Goal: Information Seeking & Learning: Learn about a topic

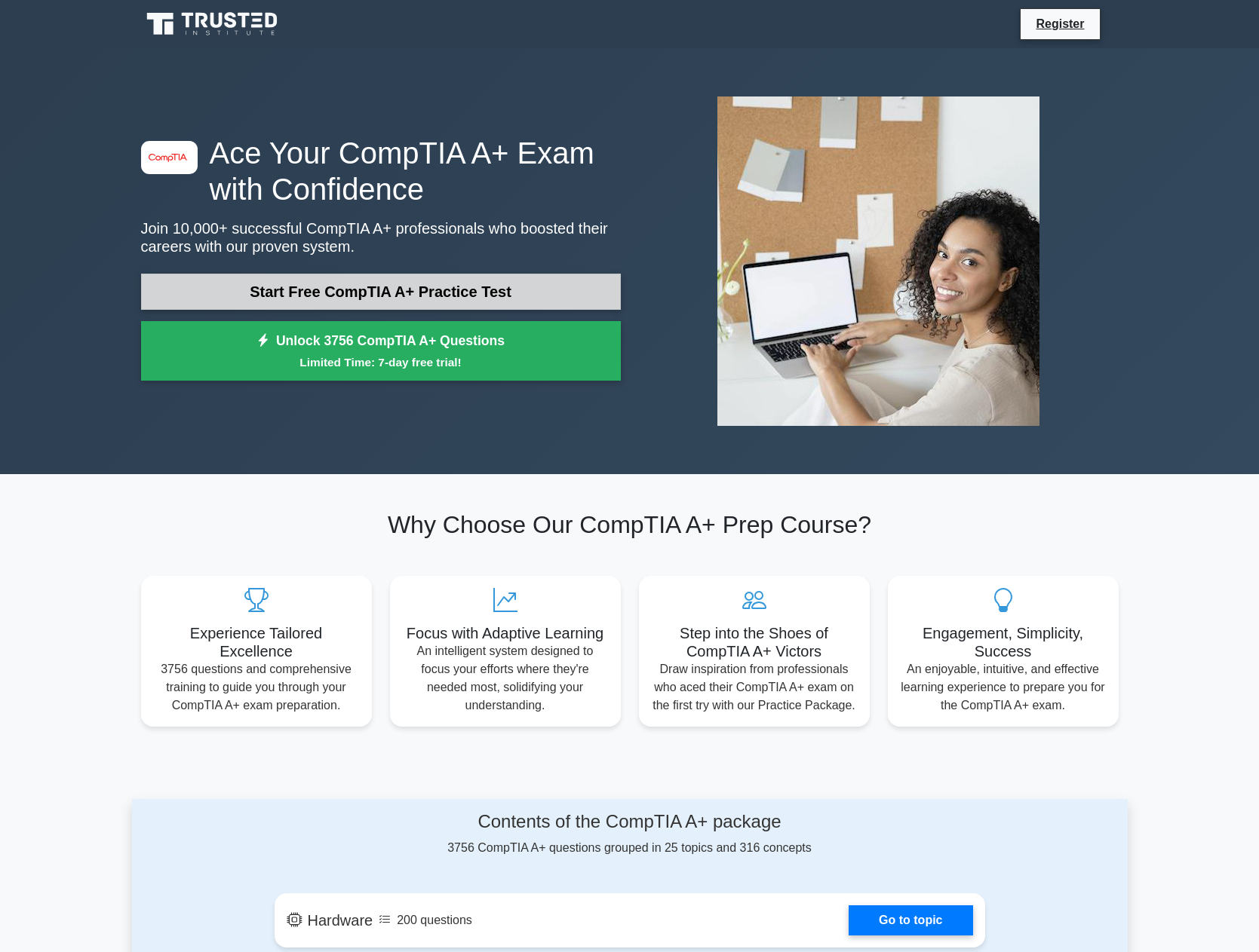
click at [387, 285] on link "Start Free CompTIA A+ Practice Test" at bounding box center [380, 292] width 480 height 36
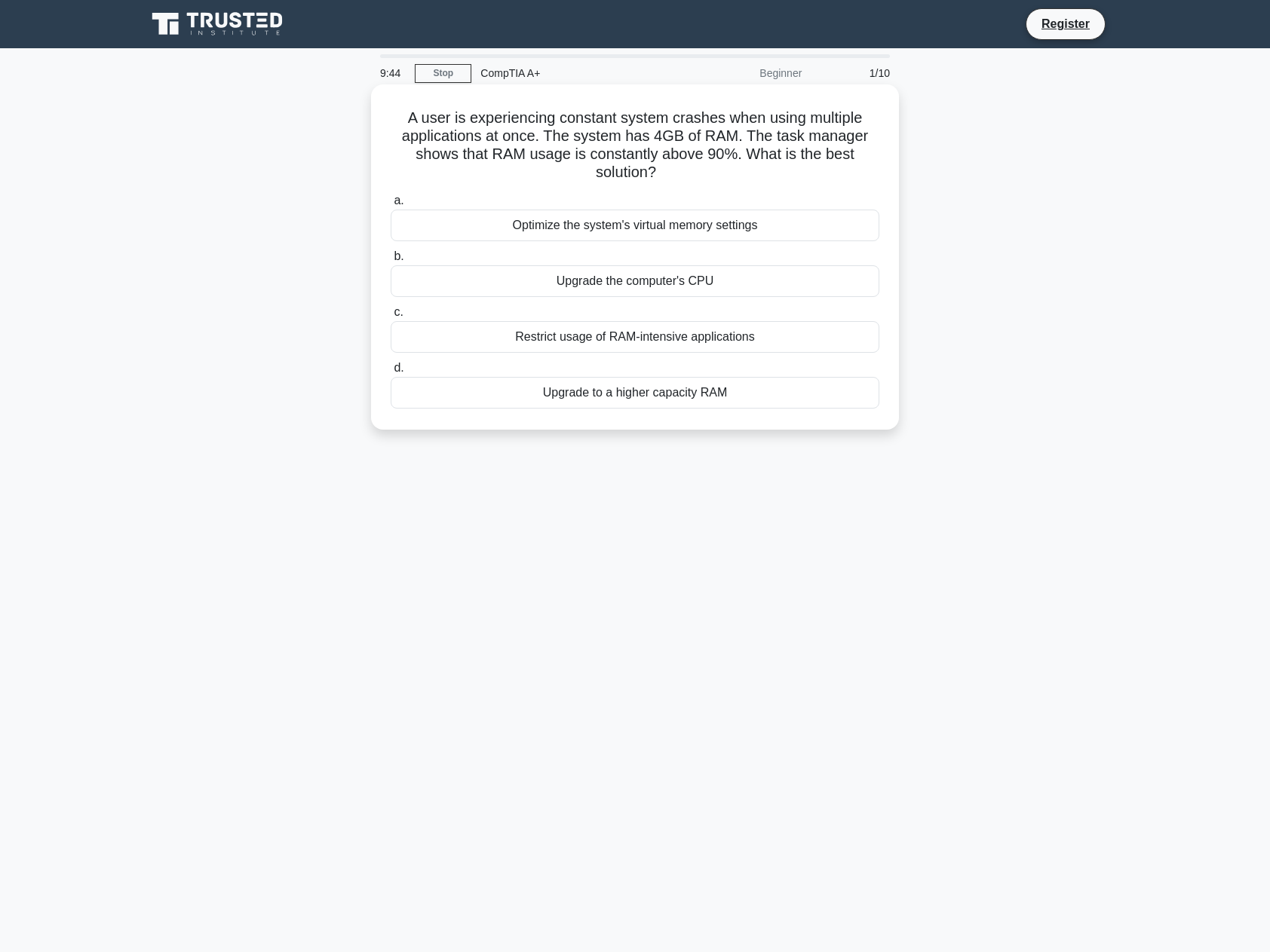
click at [636, 395] on div "Upgrade to a higher capacity RAM" at bounding box center [635, 393] width 489 height 31
click at [390, 373] on input "d. Upgrade to a higher capacity RAM" at bounding box center [390, 368] width 0 height 10
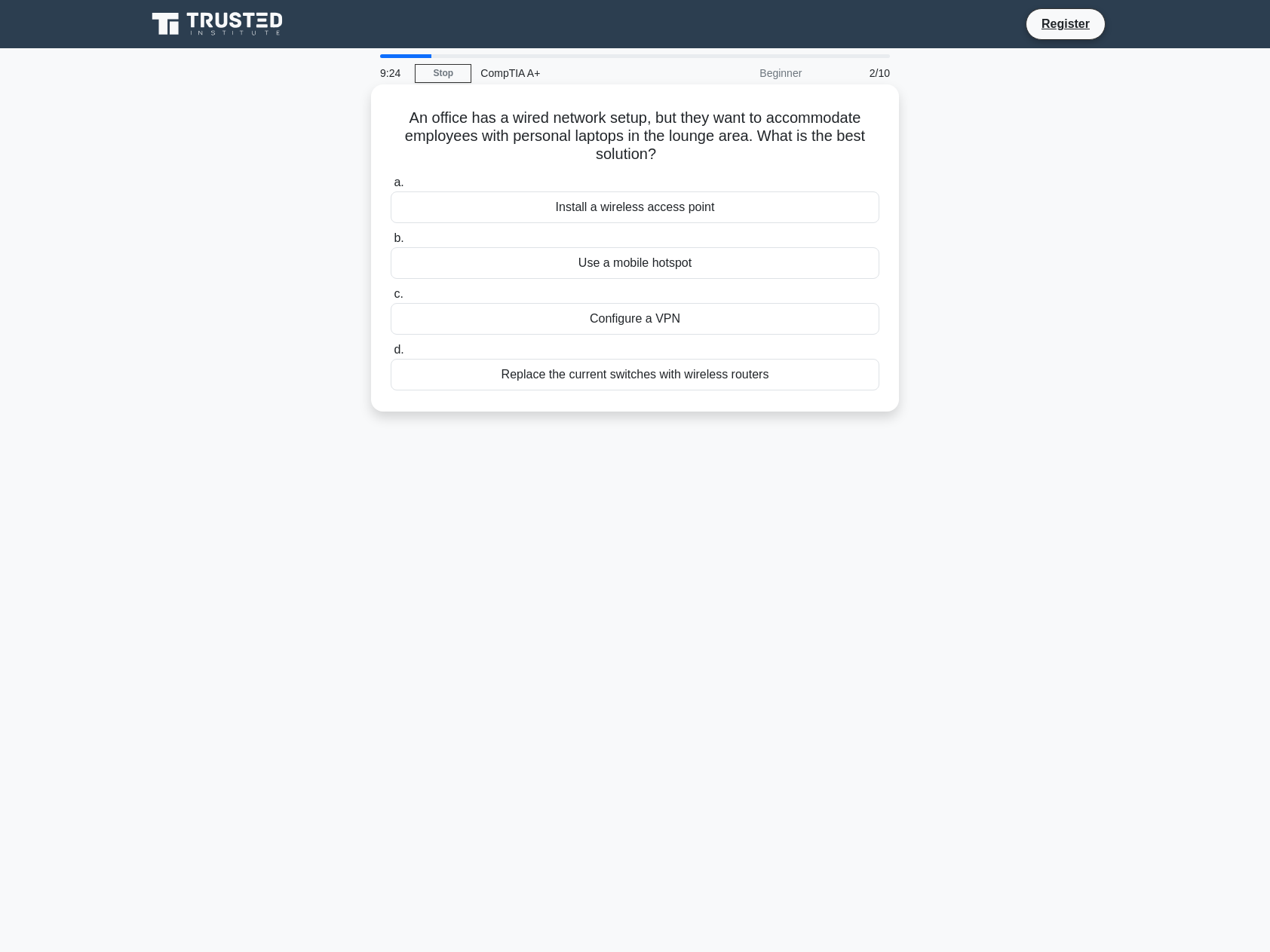
click at [669, 206] on div "Install a wireless access point" at bounding box center [635, 207] width 489 height 31
click at [390, 188] on input "a. Install a wireless access point" at bounding box center [390, 182] width 0 height 10
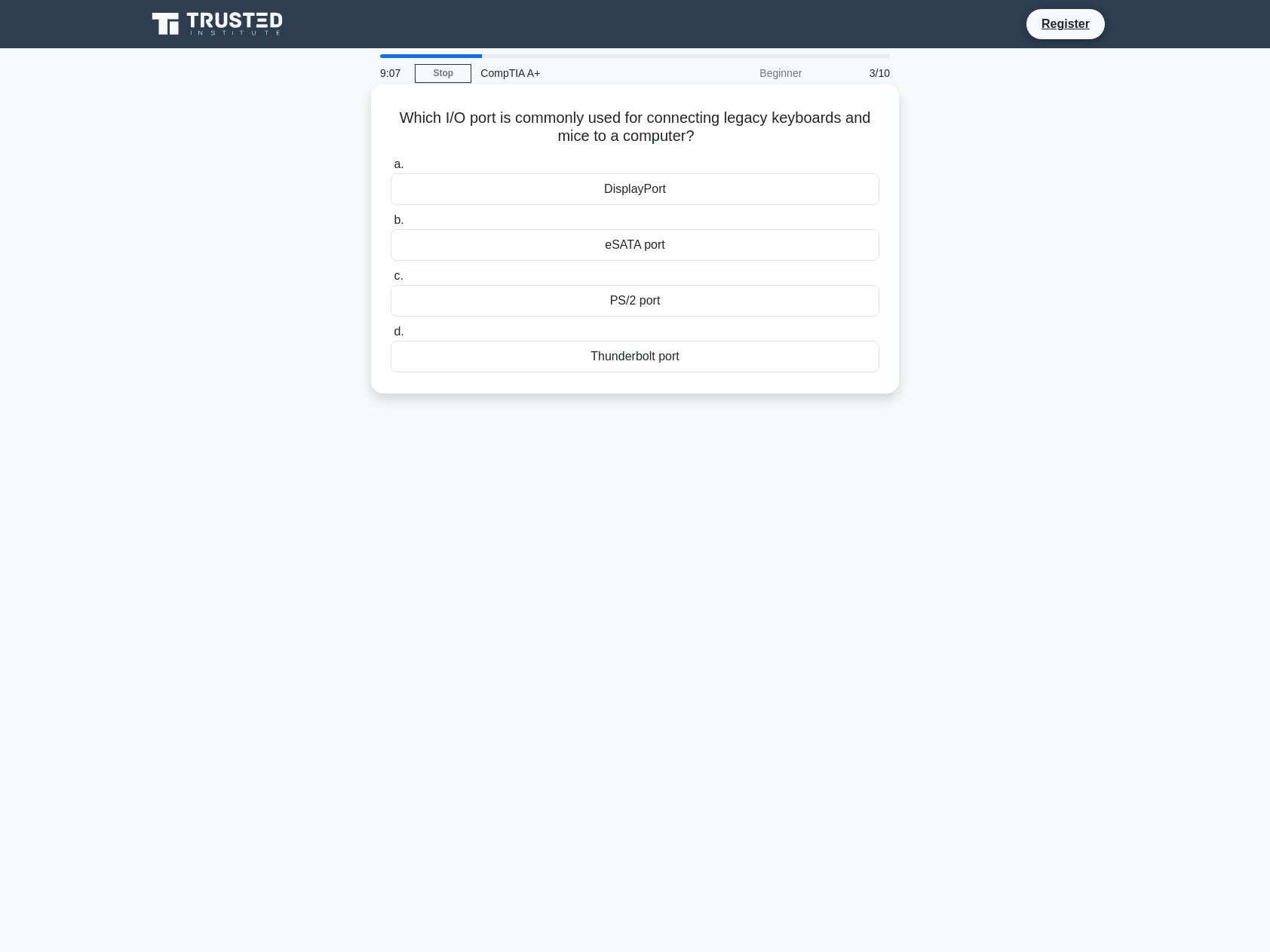
click at [651, 302] on div "PS/2 port" at bounding box center [635, 300] width 489 height 31
click at [390, 282] on input "c. PS/2 port" at bounding box center [390, 276] width 0 height 10
click at [663, 317] on div "Turn off display" at bounding box center [635, 300] width 489 height 31
click at [390, 282] on input "c. Turn off display" at bounding box center [390, 276] width 0 height 10
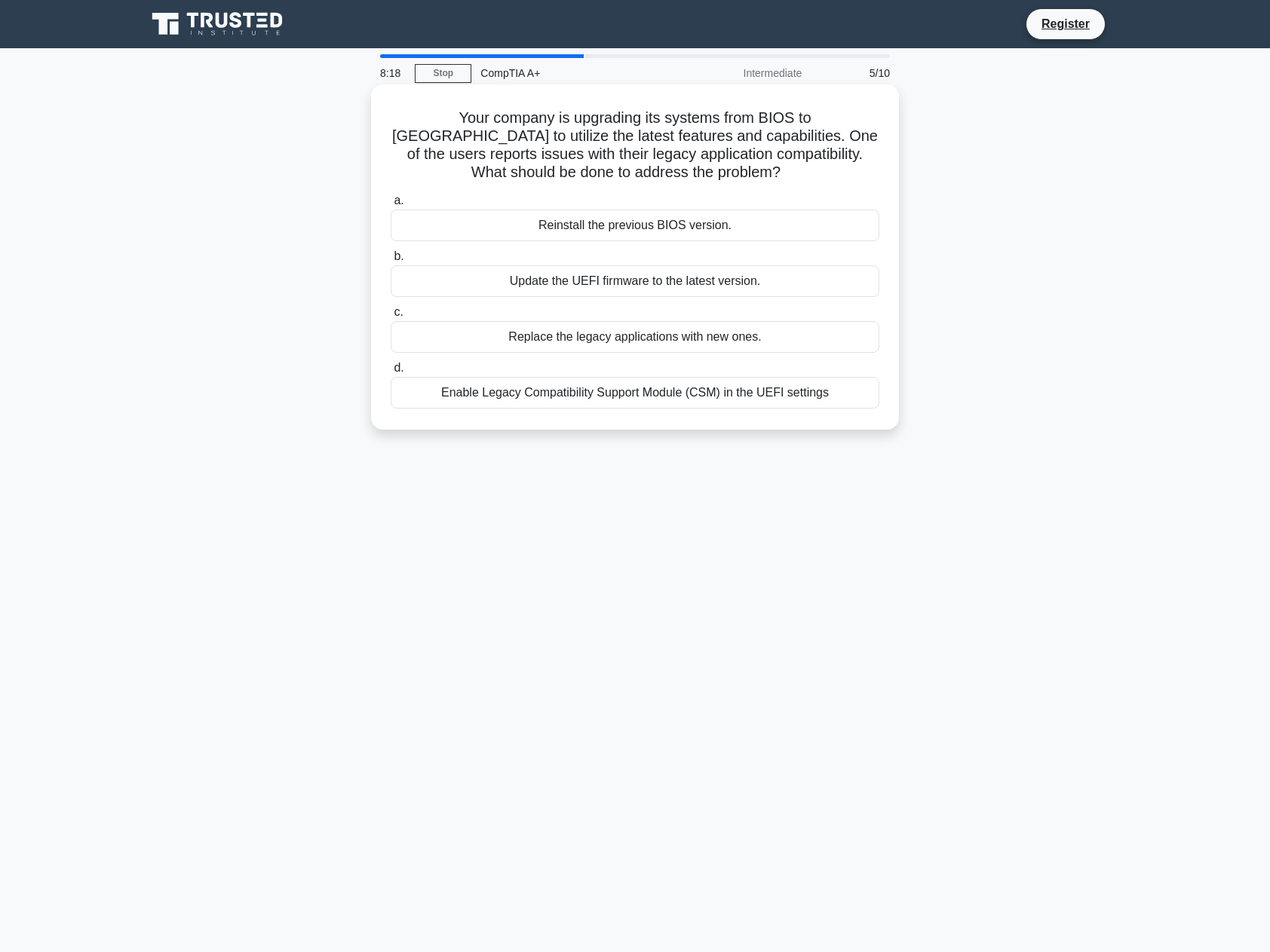
click at [649, 392] on div "Enable Legacy Compatibility Support Module (CSM) in the UEFI settings" at bounding box center [635, 393] width 489 height 31
click at [390, 373] on input "d. Enable Legacy Compatibility Support Module (CSM) in the UEFI settings" at bounding box center [390, 368] width 0 height 10
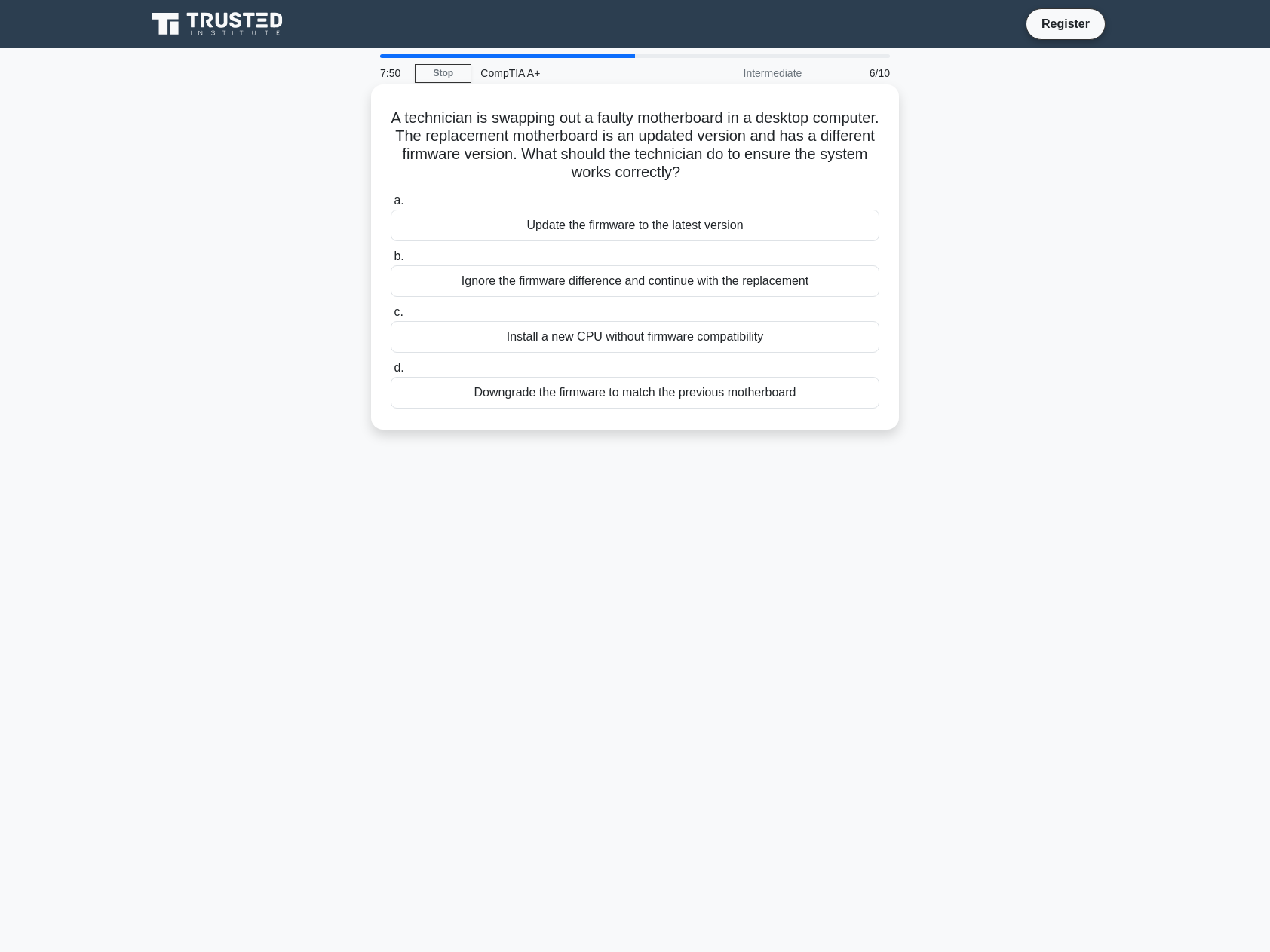
click at [716, 225] on div "Update the firmware to the latest version" at bounding box center [635, 225] width 489 height 31
click at [390, 206] on input "a. Update the firmware to the latest version" at bounding box center [390, 201] width 0 height 10
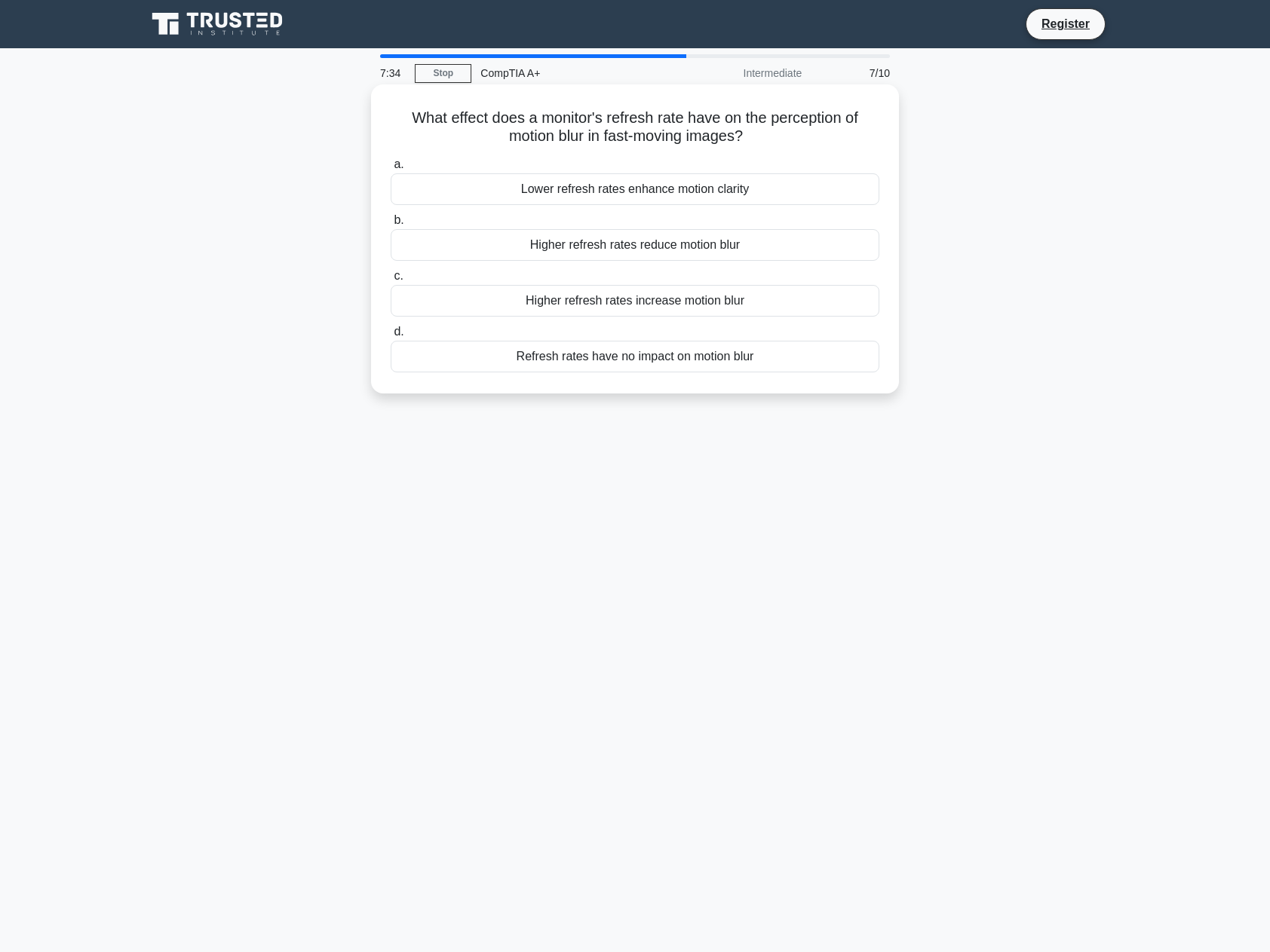
click at [713, 243] on div "Higher refresh rates reduce motion blur" at bounding box center [635, 245] width 489 height 31
click at [585, 247] on div "Higher refresh rates reduce motion blur" at bounding box center [635, 245] width 489 height 31
click at [390, 225] on input "b. Higher refresh rates reduce motion blur" at bounding box center [390, 221] width 0 height 10
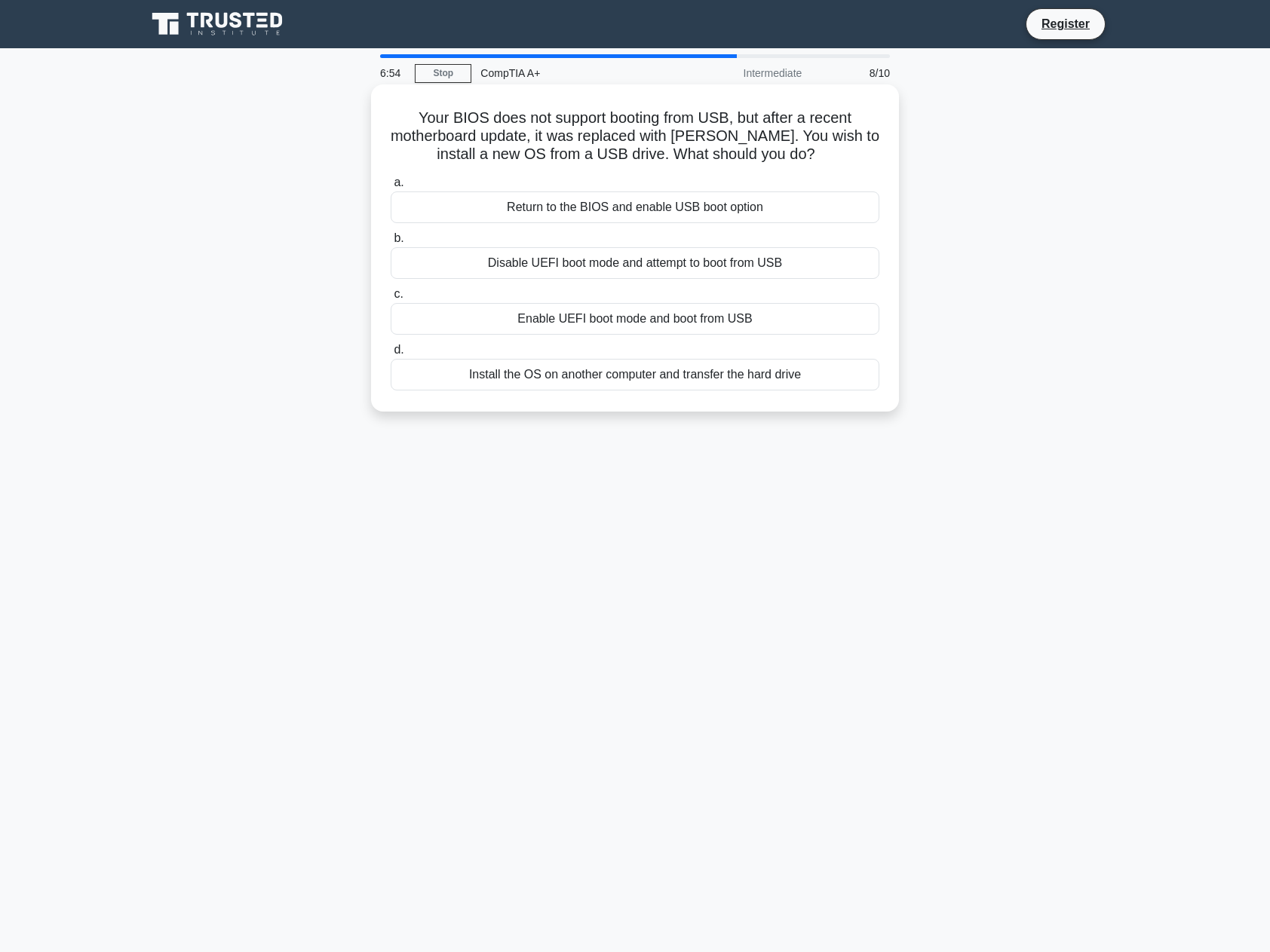
click at [660, 207] on div "Return to the BIOS and enable USB boot option" at bounding box center [635, 207] width 489 height 31
click at [390, 188] on input "a. Return to the BIOS and enable USB boot option" at bounding box center [390, 182] width 0 height 10
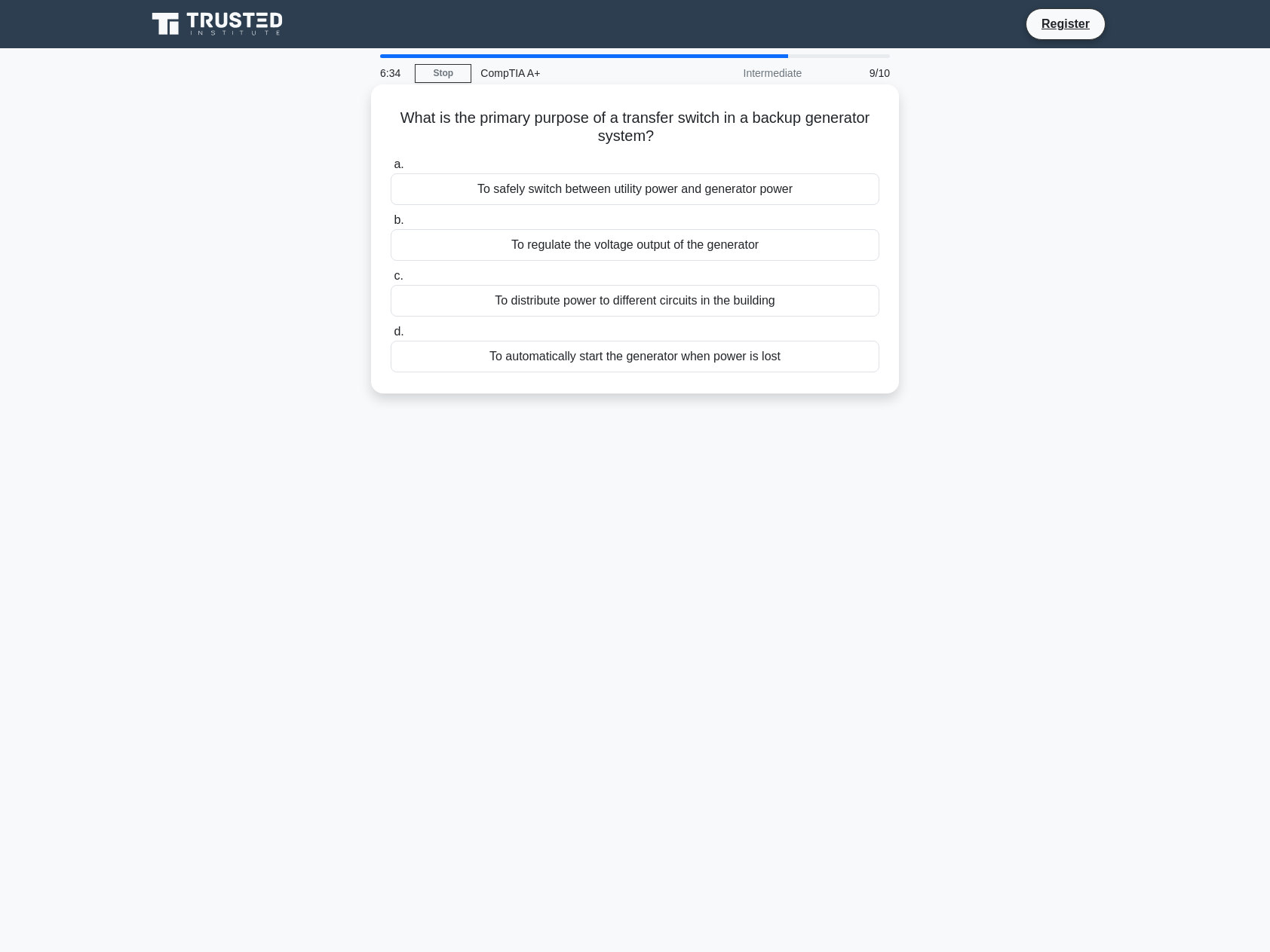
click at [658, 193] on div "To safely switch between utility power and generator power" at bounding box center [635, 189] width 489 height 31
click at [390, 170] on input "a. To safely switch between utility power and generator power" at bounding box center [390, 164] width 0 height 10
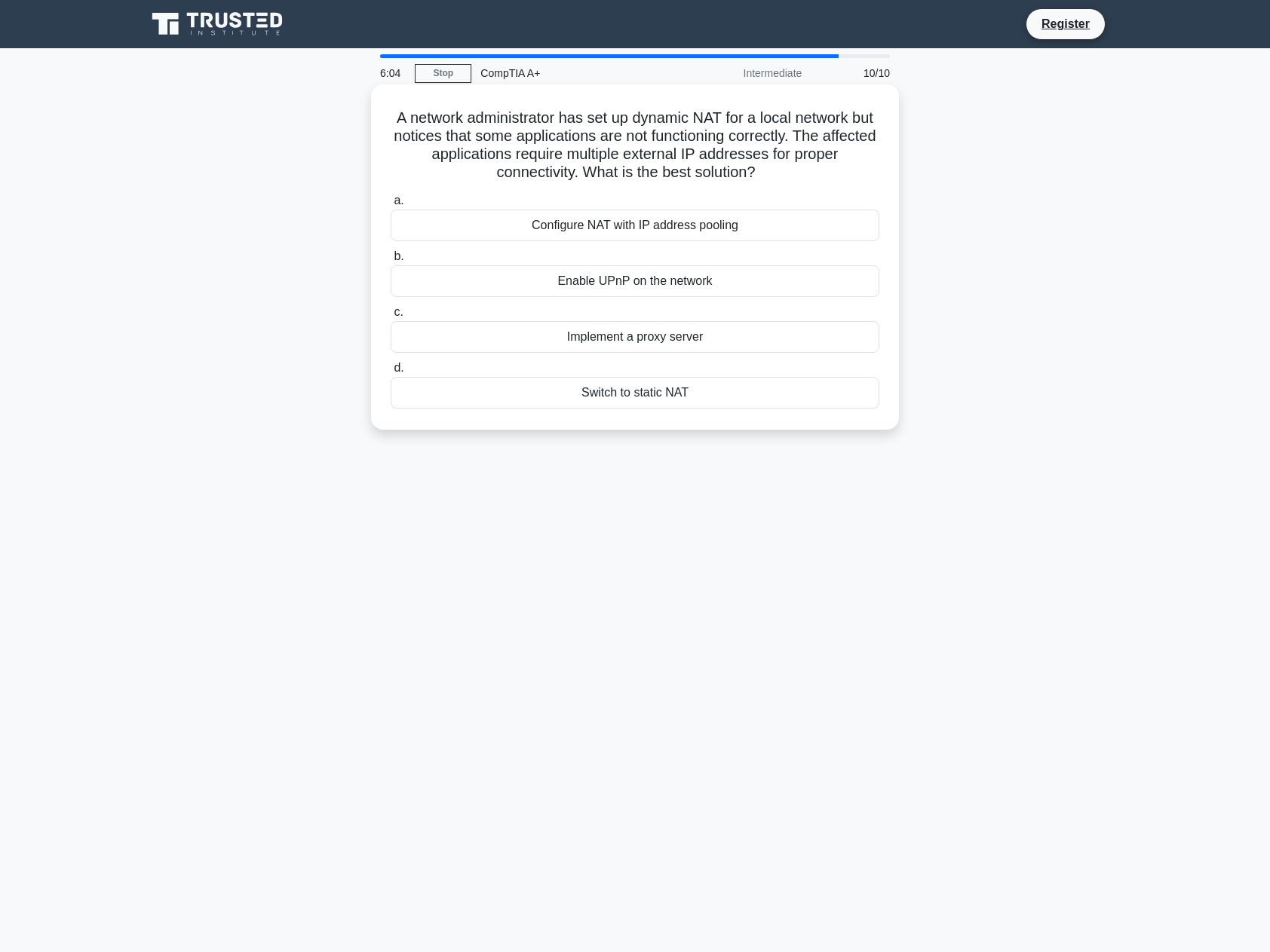
click at [669, 337] on div "Implement a proxy server" at bounding box center [635, 337] width 489 height 31
click at [390, 318] on input "c. Implement a proxy server" at bounding box center [390, 312] width 0 height 10
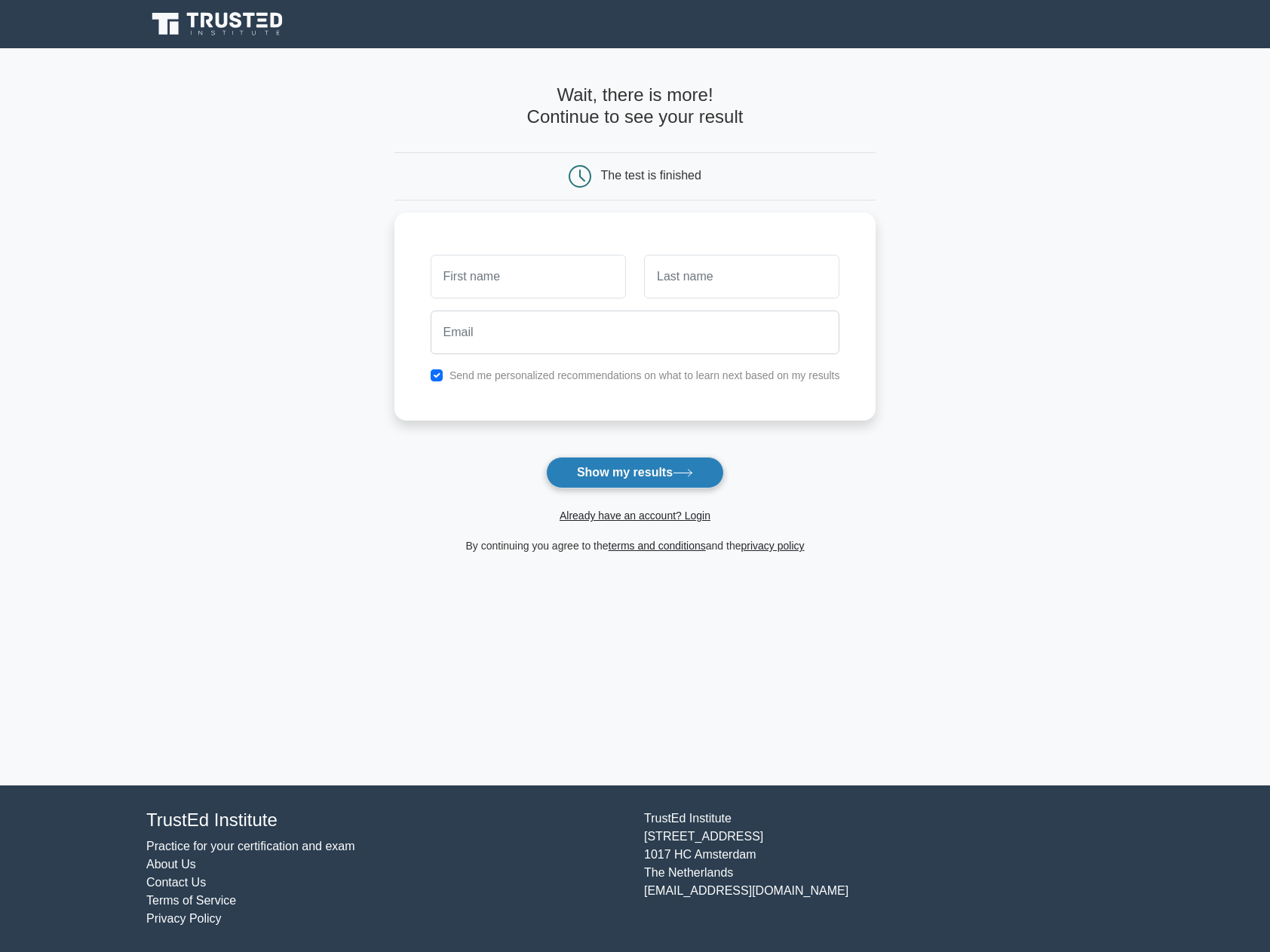
click at [652, 472] on button "Show my results" at bounding box center [635, 472] width 178 height 31
type input "[PERSON_NAME]"
type input "bloggs"
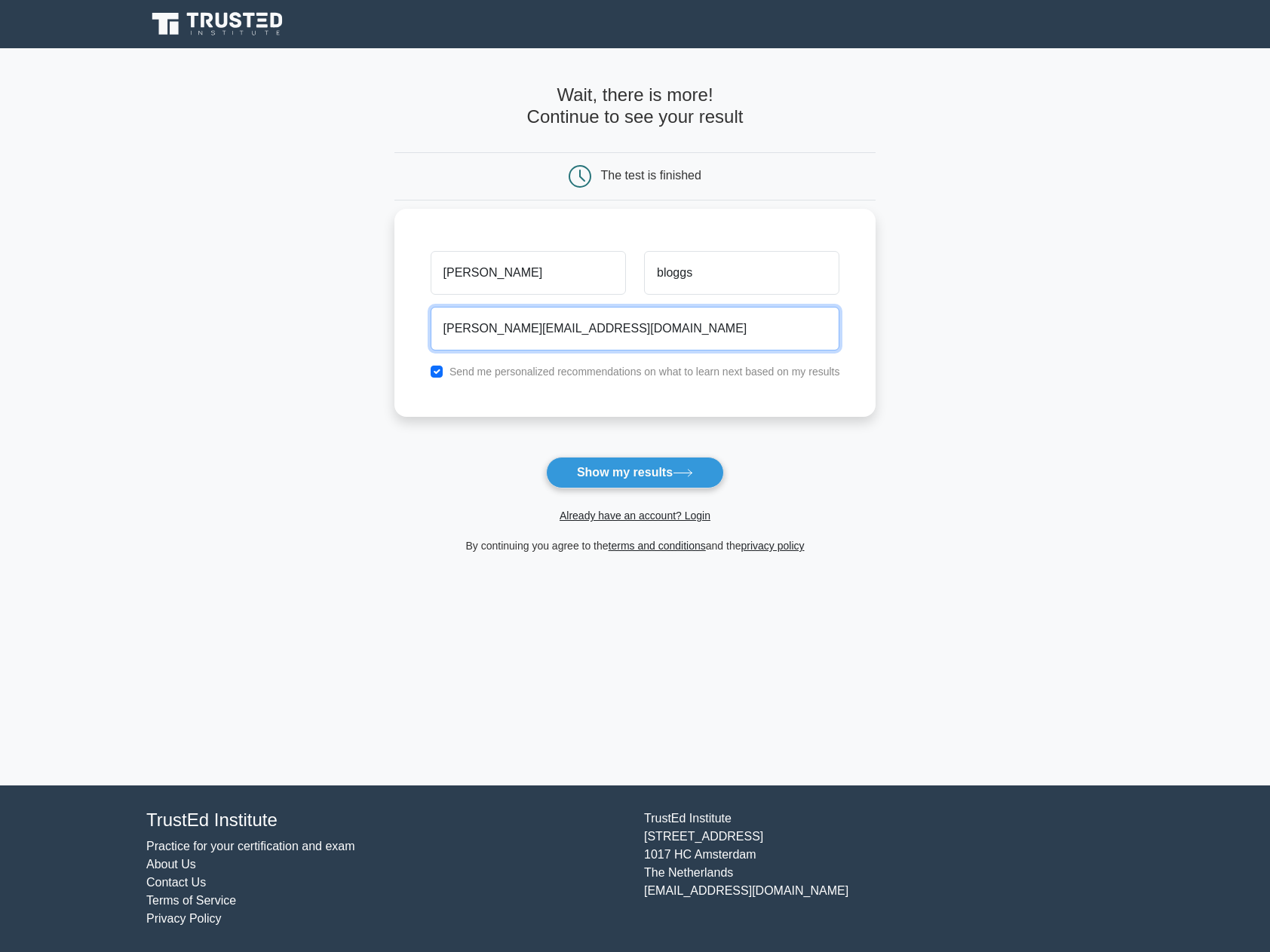
type input "[PERSON_NAME][EMAIL_ADDRESS][DOMAIN_NAME]"
click at [434, 375] on input "checkbox" at bounding box center [436, 371] width 12 height 12
checkbox input "false"
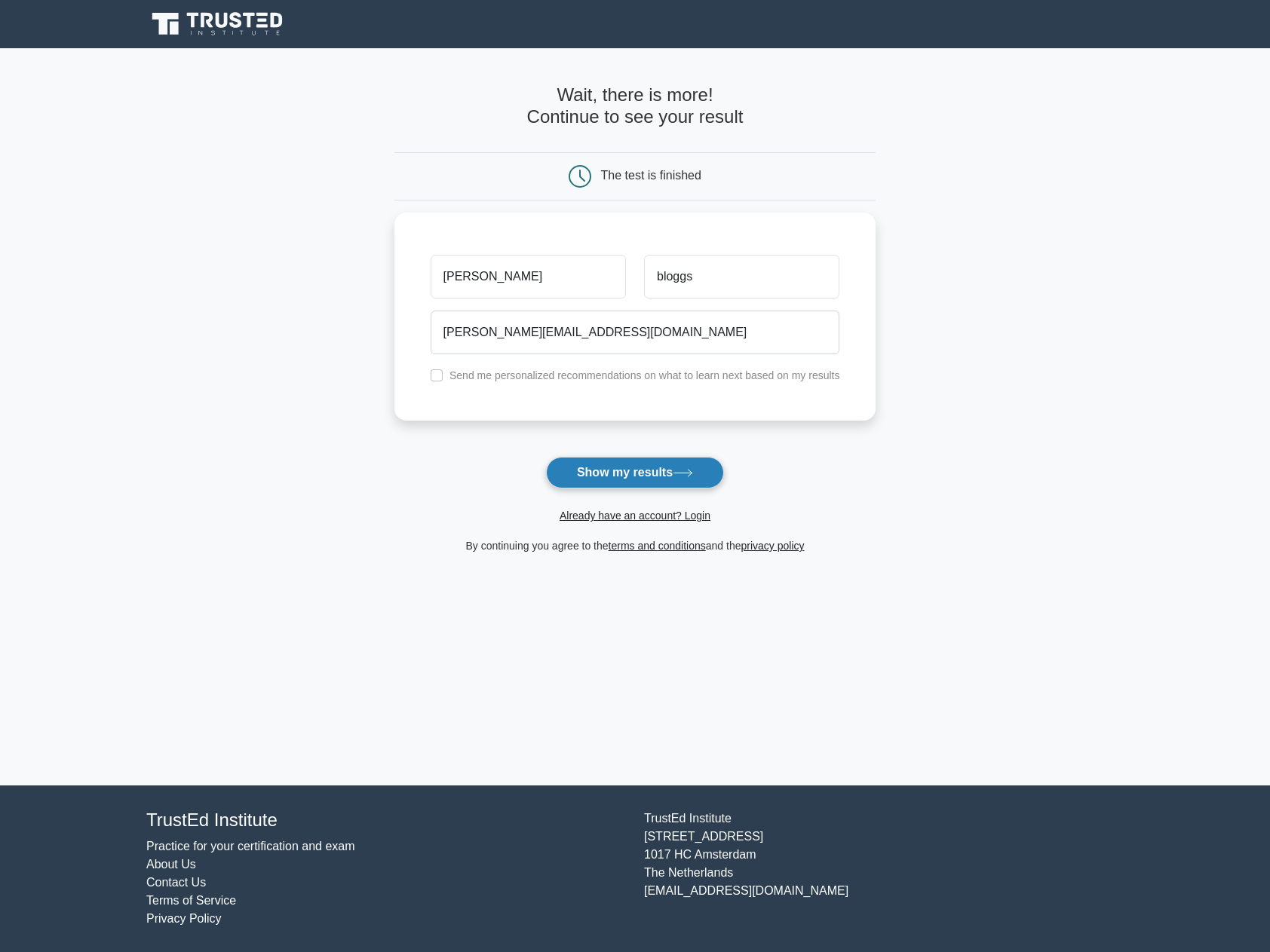
click at [612, 470] on button "Show my results" at bounding box center [635, 472] width 178 height 31
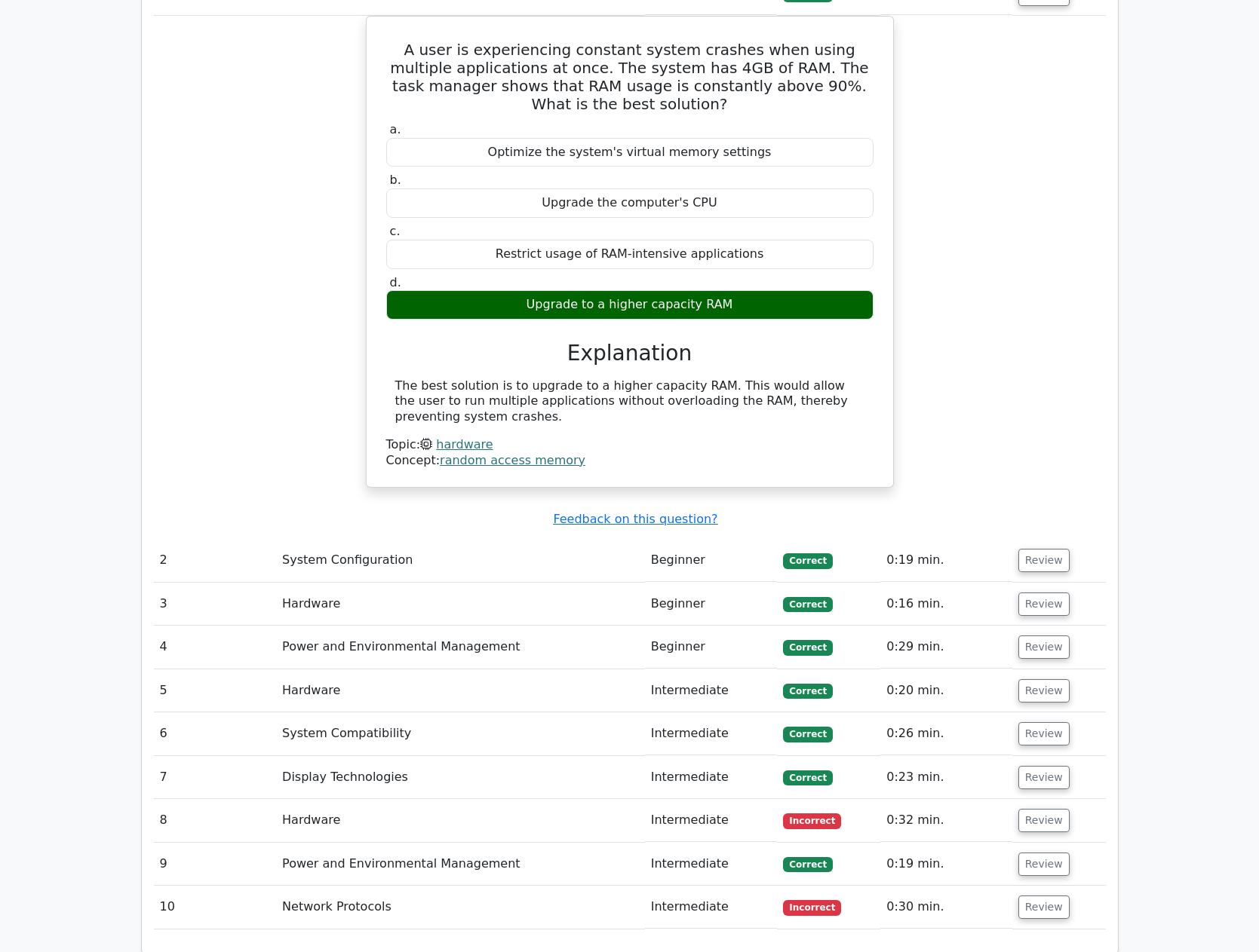
scroll to position [1282, 0]
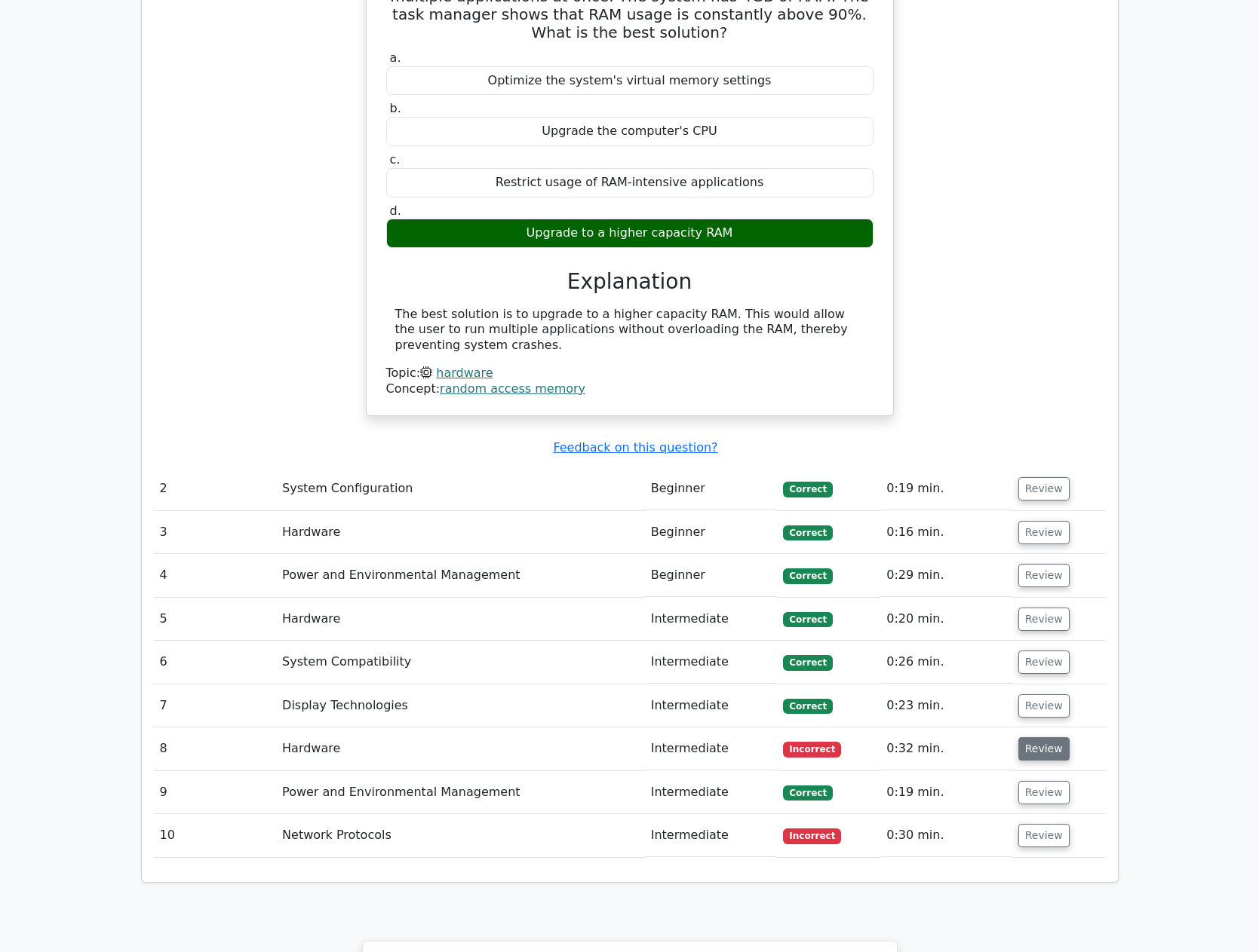
click at [1040, 738] on button "Review" at bounding box center [1044, 749] width 52 height 23
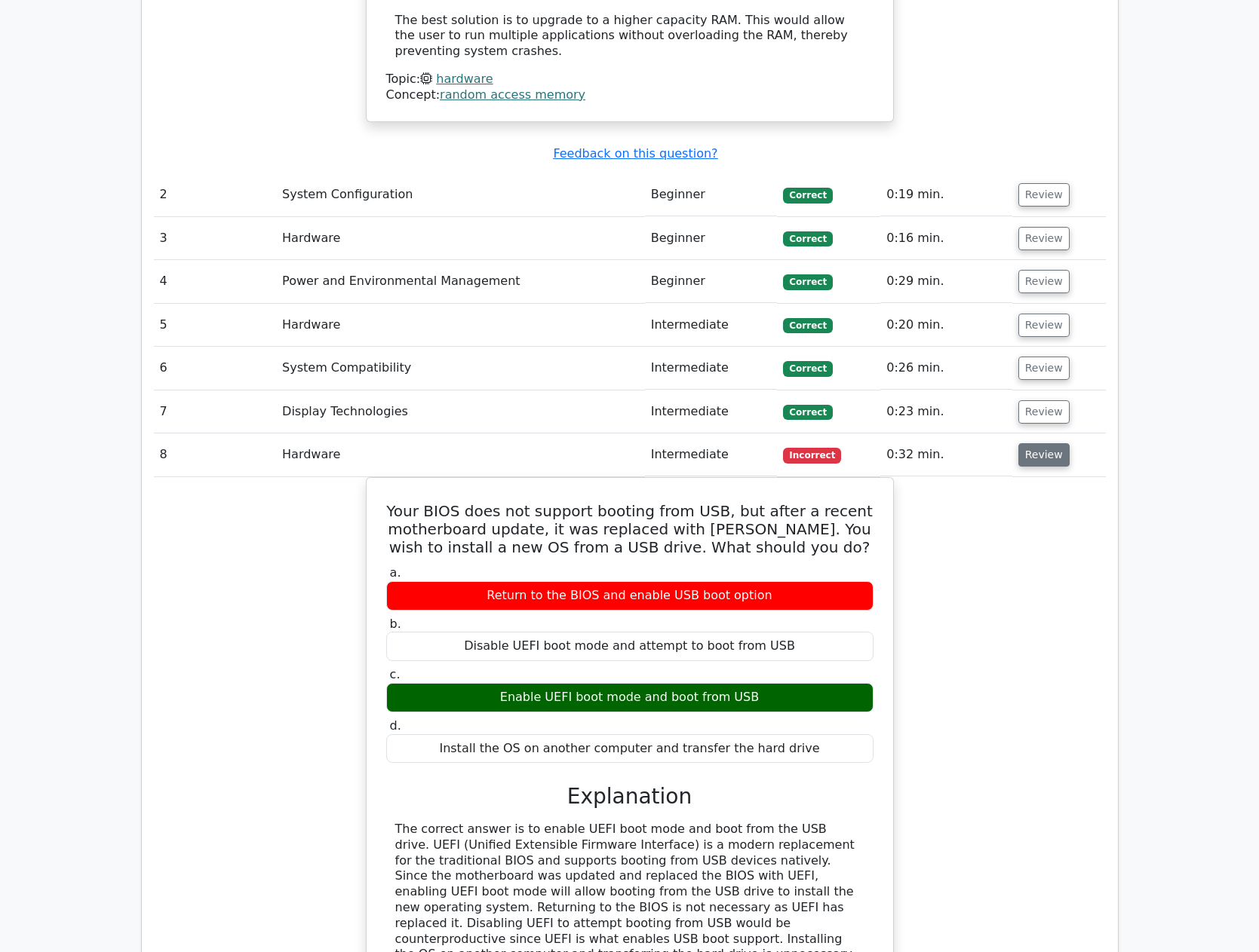
scroll to position [1583, 0]
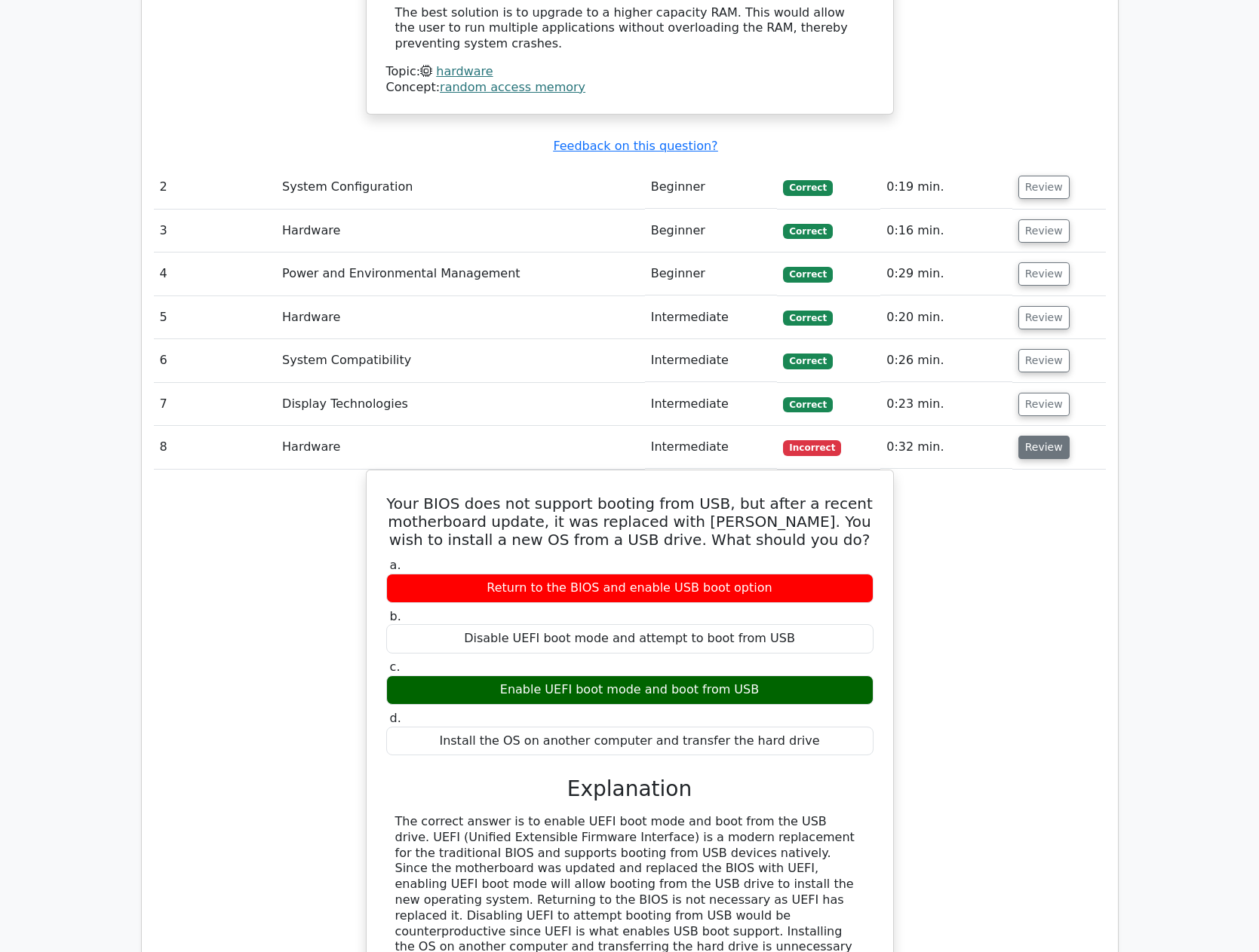
click at [1041, 436] on button "Review" at bounding box center [1044, 447] width 52 height 23
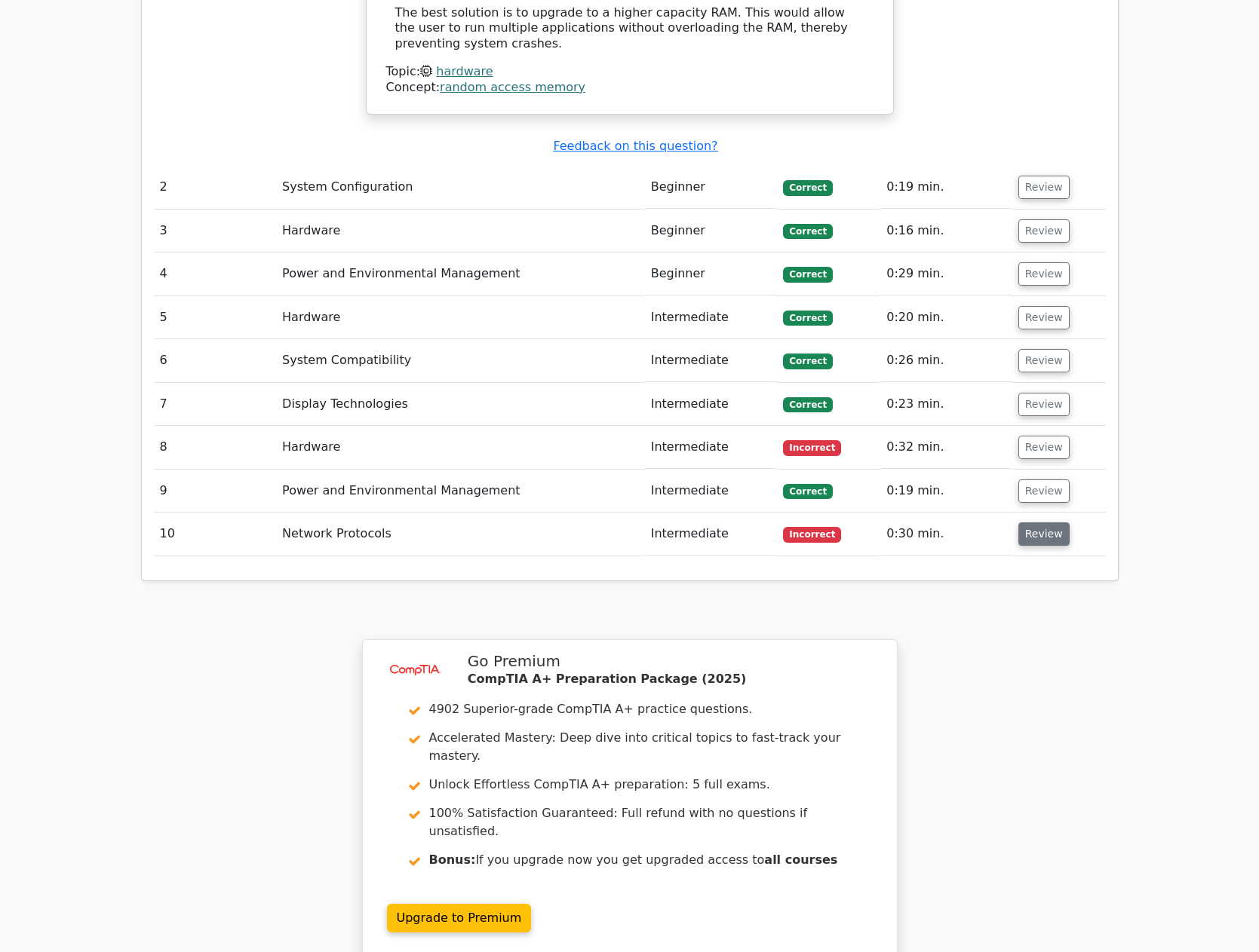
click at [1035, 523] on button "Review" at bounding box center [1044, 534] width 52 height 23
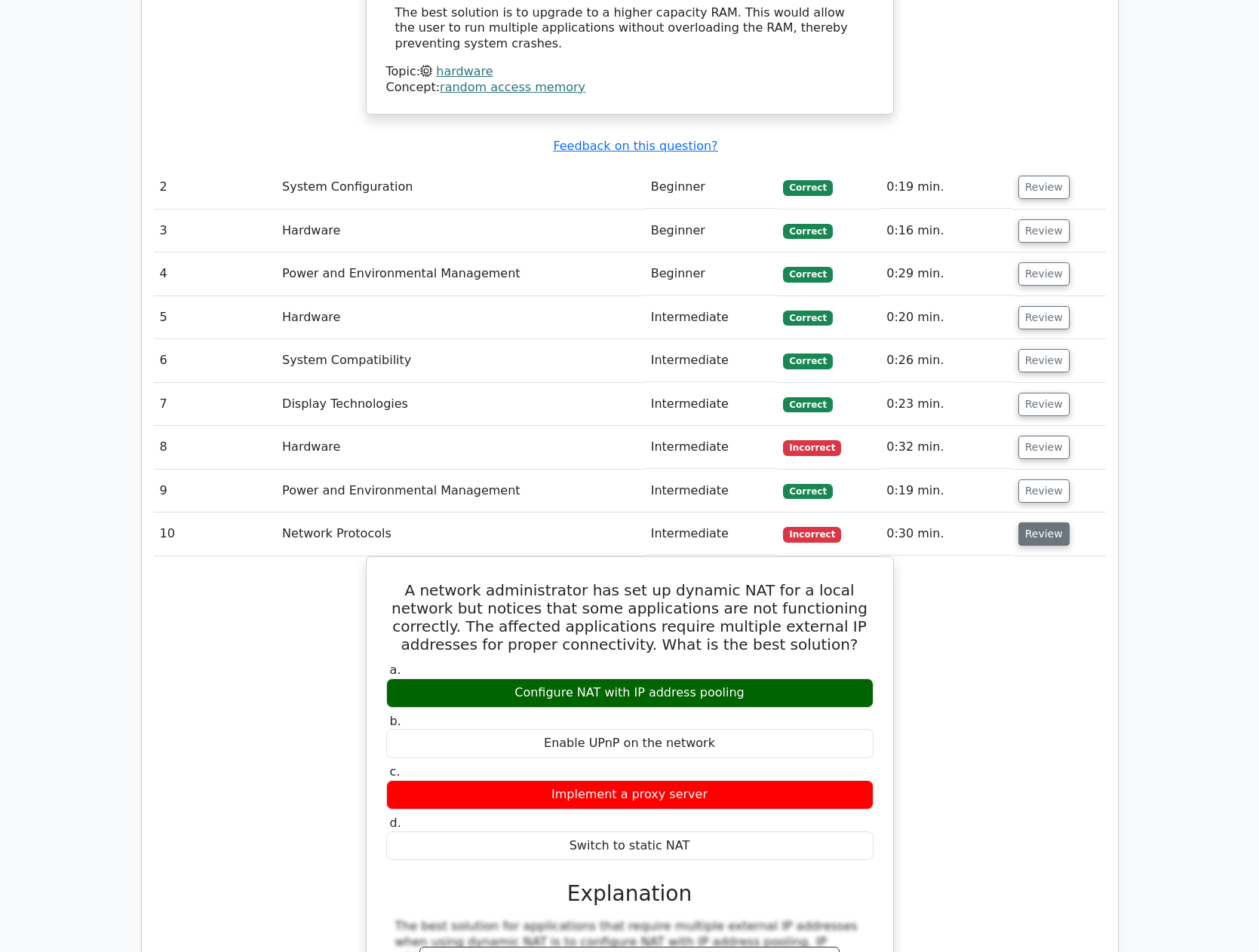
click at [1038, 523] on button "Review" at bounding box center [1044, 534] width 52 height 23
